Goal: Task Accomplishment & Management: Use online tool/utility

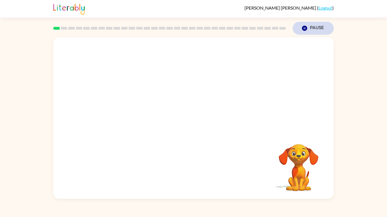
click at [306, 29] on icon "button" at bounding box center [304, 28] width 5 height 5
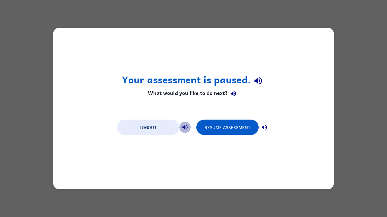
click at [225, 110] on div "Your assessment is paused. What would you like to do next? Logout Resume Assess…" at bounding box center [193, 109] width 280 height 162
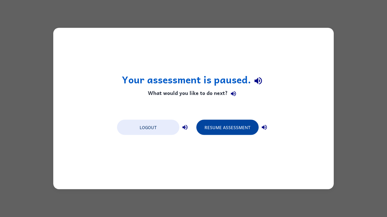
click at [219, 128] on button "Resume Assessment" at bounding box center [227, 127] width 62 height 15
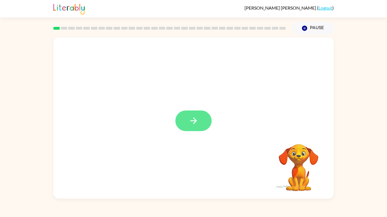
click at [207, 122] on button "button" at bounding box center [193, 121] width 36 height 21
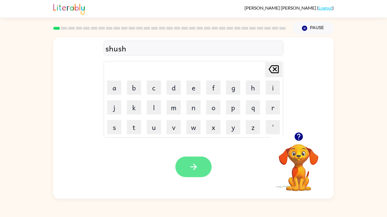
click at [194, 167] on icon "button" at bounding box center [193, 167] width 7 height 7
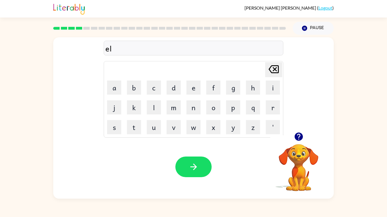
click at [299, 136] on icon "button" at bounding box center [299, 137] width 10 height 10
click at [217, 120] on td "x" at bounding box center [213, 127] width 19 height 19
click at [298, 135] on icon "button" at bounding box center [299, 137] width 10 height 10
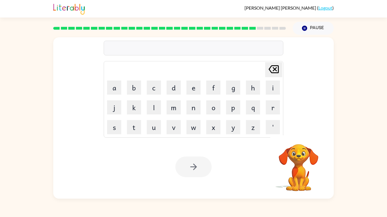
click at [200, 153] on div "Your browser must support playing .mp4 files to use Literably. Please try using…" at bounding box center [193, 167] width 280 height 64
